Goal: Task Accomplishment & Management: Use online tool/utility

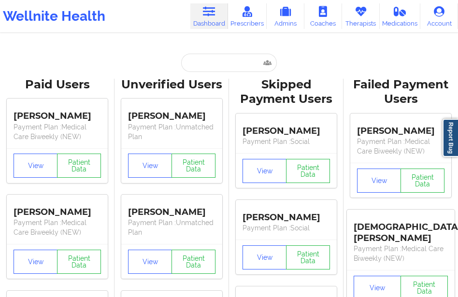
scroll to position [0, 0]
click at [196, 71] on input "text" at bounding box center [229, 63] width 96 height 18
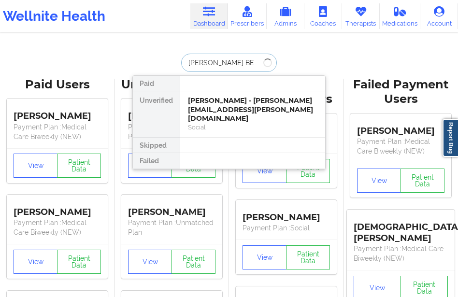
type input "[PERSON_NAME]"
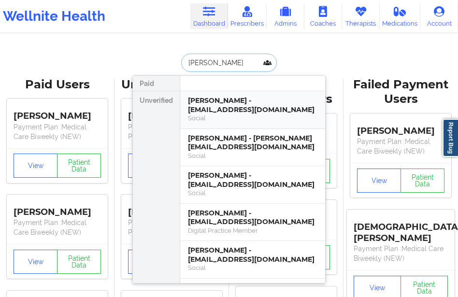
click at [217, 110] on div "[PERSON_NAME] - [EMAIL_ADDRESS][DOMAIN_NAME]" at bounding box center [253, 105] width 130 height 18
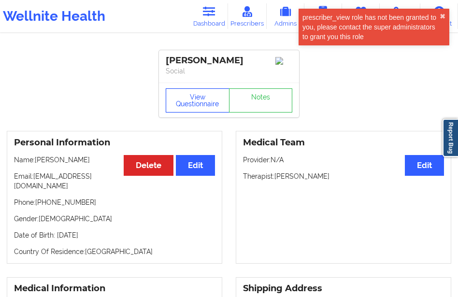
click at [204, 102] on button "View Questionnaire" at bounding box center [198, 100] width 64 height 24
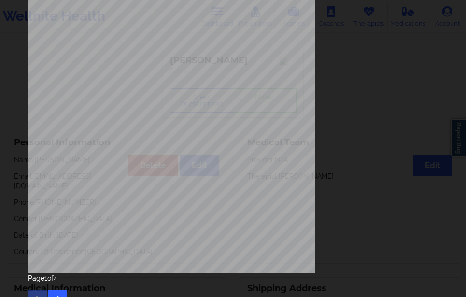
scroll to position [164, 0]
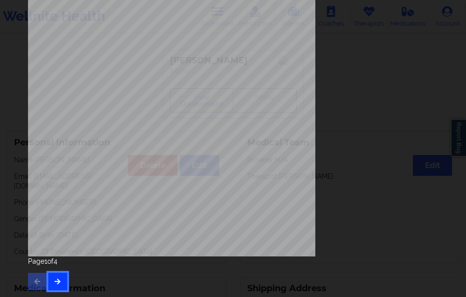
click at [57, 281] on icon "button" at bounding box center [58, 281] width 8 height 6
click at [58, 275] on button "button" at bounding box center [57, 281] width 19 height 17
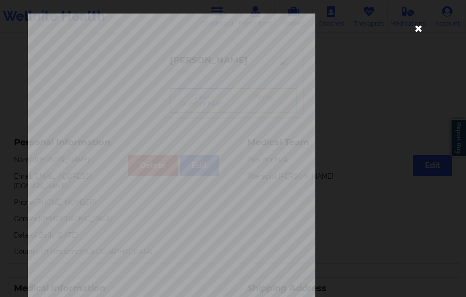
click at [415, 30] on icon at bounding box center [418, 27] width 15 height 15
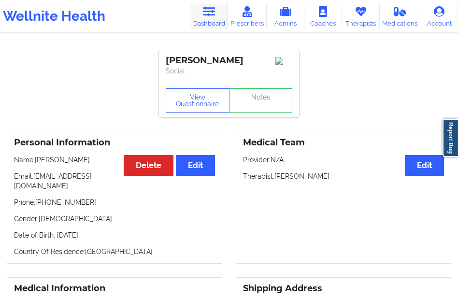
click at [209, 16] on icon at bounding box center [208, 11] width 13 height 11
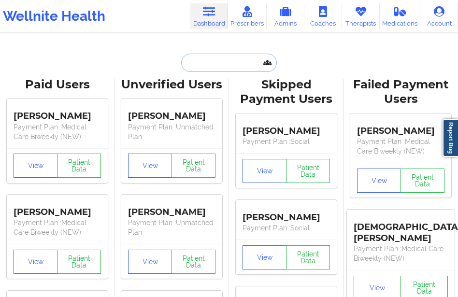
click at [189, 69] on input "text" at bounding box center [229, 63] width 96 height 18
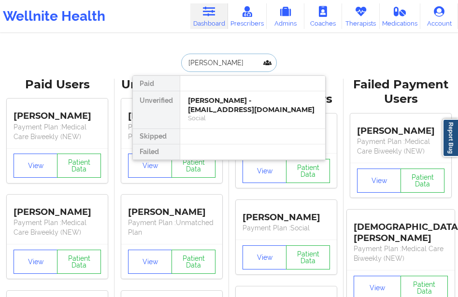
type input "[PERSON_NAME]"
click at [228, 107] on div "[PERSON_NAME] - [EMAIL_ADDRESS][DOMAIN_NAME]" at bounding box center [253, 105] width 130 height 18
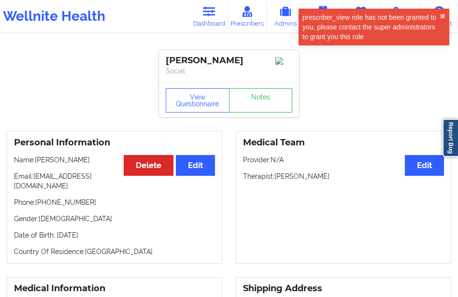
click at [201, 88] on div "View Questionnaire Notes" at bounding box center [229, 100] width 140 height 35
click at [199, 99] on button "View Questionnaire" at bounding box center [198, 100] width 64 height 24
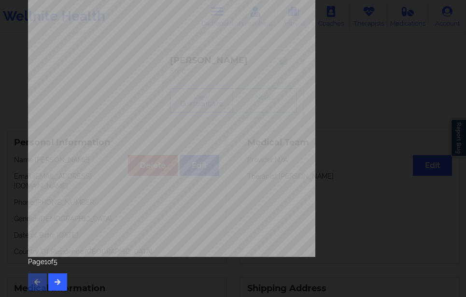
scroll to position [164, 0]
click at [62, 279] on button "button" at bounding box center [57, 281] width 19 height 17
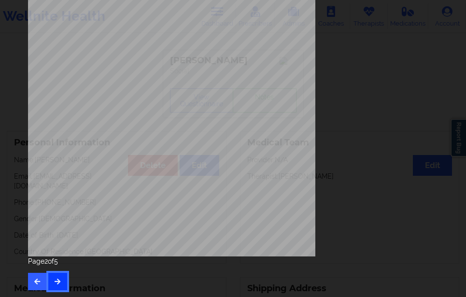
click at [58, 274] on button "button" at bounding box center [57, 281] width 19 height 17
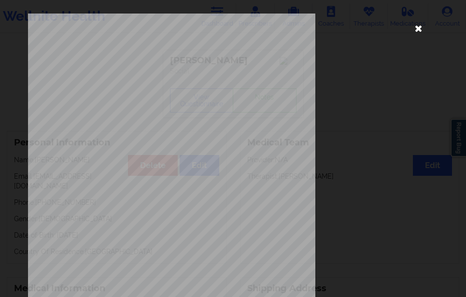
click at [415, 27] on icon at bounding box center [418, 27] width 15 height 15
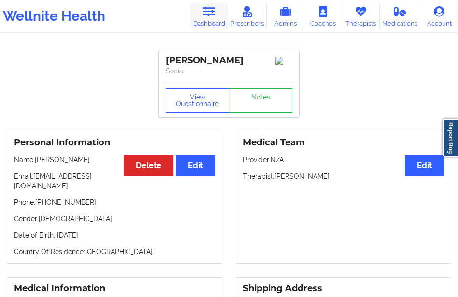
click at [202, 14] on link "Dashboard" at bounding box center [209, 16] width 38 height 26
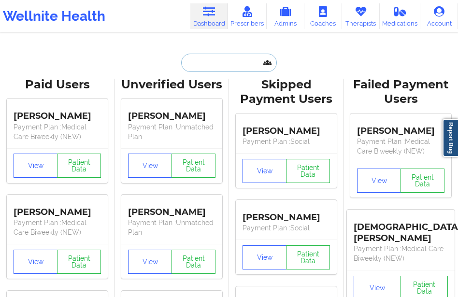
click at [201, 67] on input "text" at bounding box center [229, 63] width 96 height 18
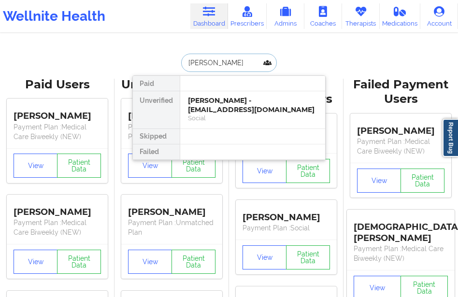
type input "[PERSON_NAME]"
click at [210, 111] on div "[PERSON_NAME] - [EMAIL_ADDRESS][DOMAIN_NAME]" at bounding box center [253, 105] width 130 height 18
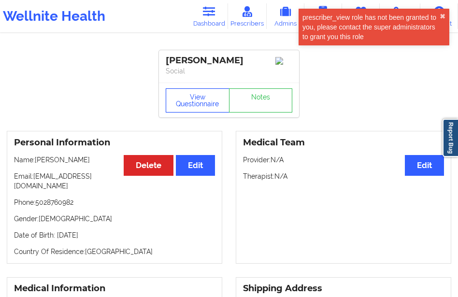
click at [203, 107] on button "View Questionnaire" at bounding box center [198, 100] width 64 height 24
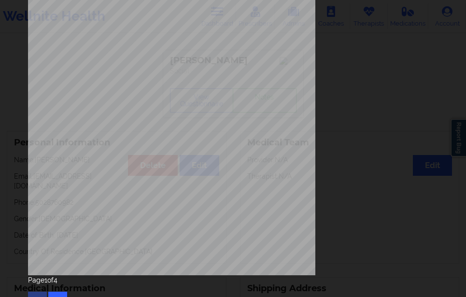
scroll to position [164, 0]
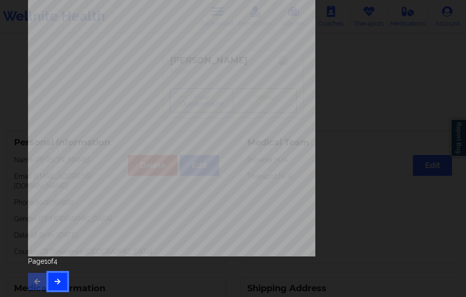
click at [58, 275] on button "button" at bounding box center [57, 281] width 19 height 17
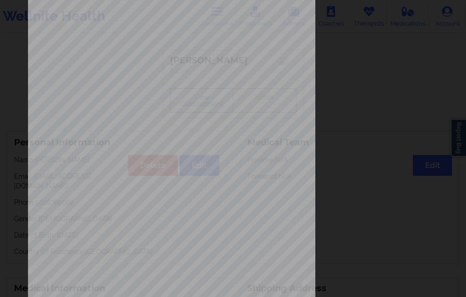
scroll to position [145, 0]
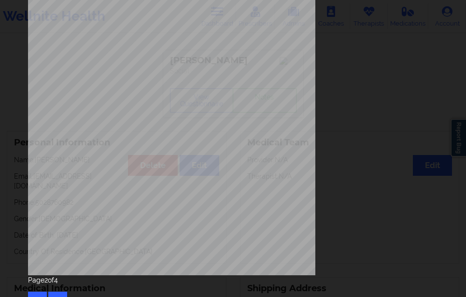
click at [61, 291] on div "Page 2 of 4" at bounding box center [233, 292] width 410 height 34
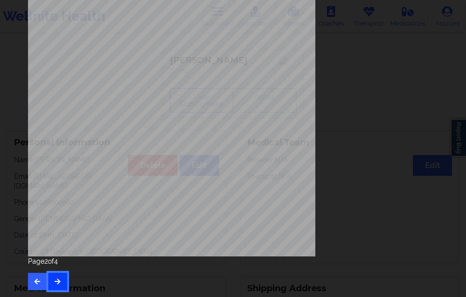
click at [57, 275] on button "button" at bounding box center [57, 281] width 19 height 17
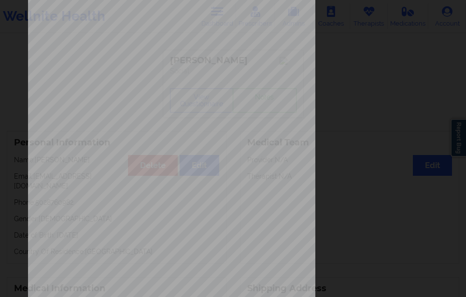
scroll to position [41, 0]
click at [116, 203] on span "This patient has not provided the name of insurance company" at bounding box center [175, 204] width 119 height 4
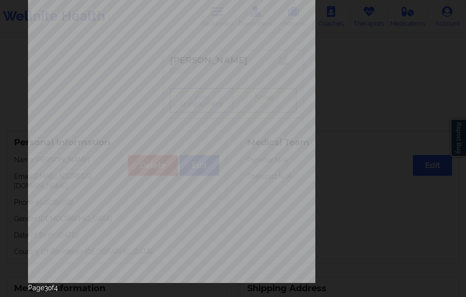
scroll to position [164, 0]
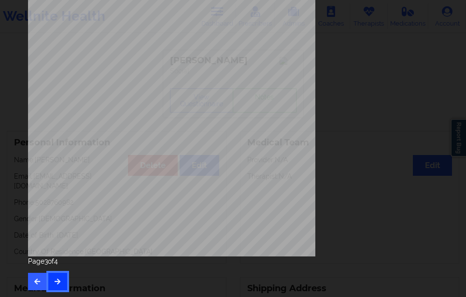
click at [65, 286] on button "button" at bounding box center [57, 281] width 19 height 17
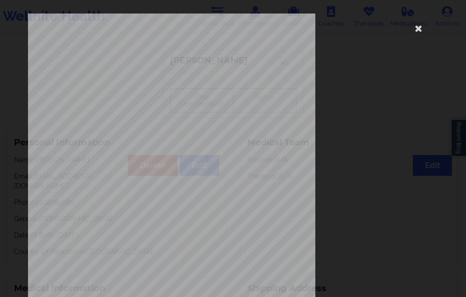
scroll to position [145, 0]
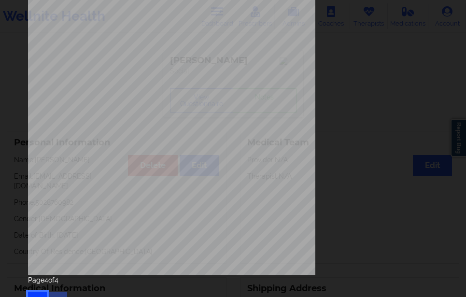
click at [40, 293] on button "button" at bounding box center [37, 300] width 19 height 17
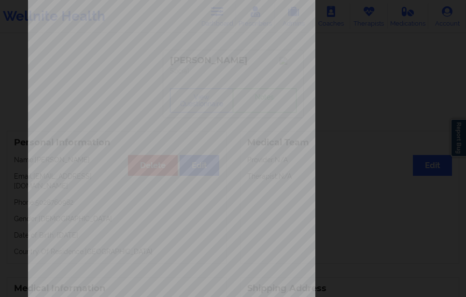
scroll to position [48, 0]
